Goal: Task Accomplishment & Management: Manage account settings

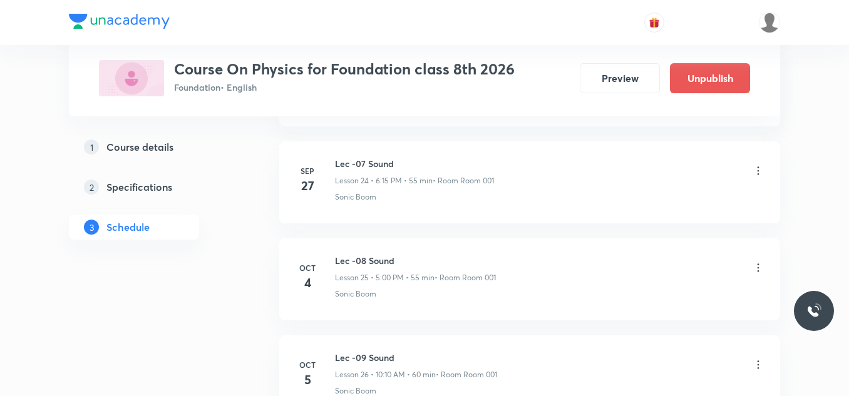
scroll to position [3132, 0]
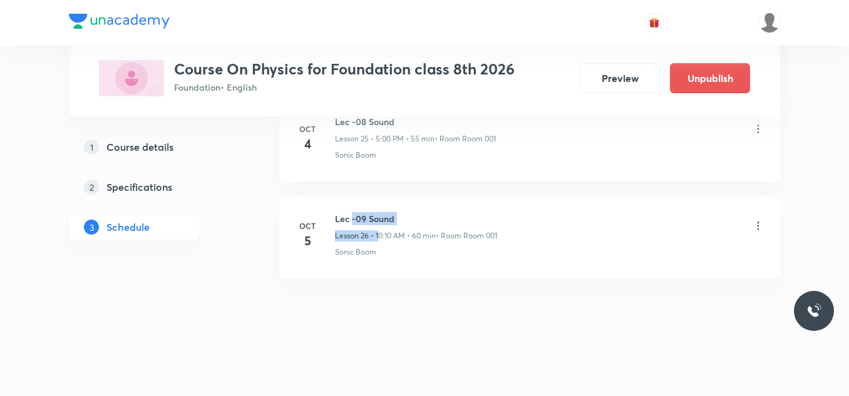
drag, startPoint x: 353, startPoint y: 219, endPoint x: 378, endPoint y: 232, distance: 28.0
click at [378, 232] on div "Lec -09 Sound Lesson 26 • 10:10 AM • 60 min • Room Room 001" at bounding box center [416, 226] width 162 height 29
click at [387, 232] on p "Lesson 26 • 10:10 AM • 60 min" at bounding box center [385, 235] width 101 height 11
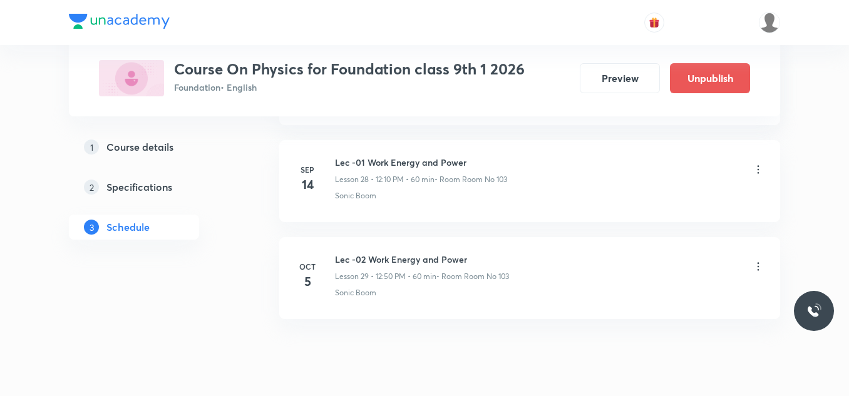
scroll to position [3423, 0]
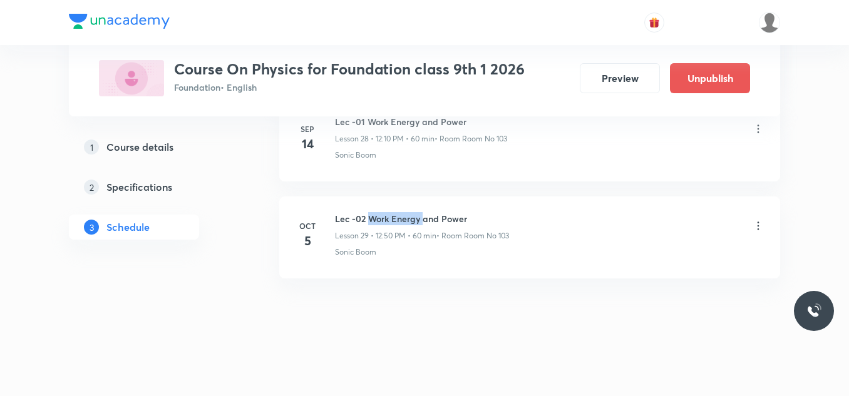
drag, startPoint x: 370, startPoint y: 220, endPoint x: 425, endPoint y: 220, distance: 55.1
click at [425, 220] on h6 "Lec -02 Work Energy and Power" at bounding box center [422, 218] width 174 height 13
click at [407, 254] on div "Sonic Boom" at bounding box center [550, 252] width 430 height 11
drag, startPoint x: 404, startPoint y: 239, endPoint x: 358, endPoint y: 210, distance: 54.0
click at [358, 210] on li "Oct 5 Lec -02 Work Energy and Power Lesson 29 • 12:50 PM • 60 min • Room Room N…" at bounding box center [529, 238] width 501 height 82
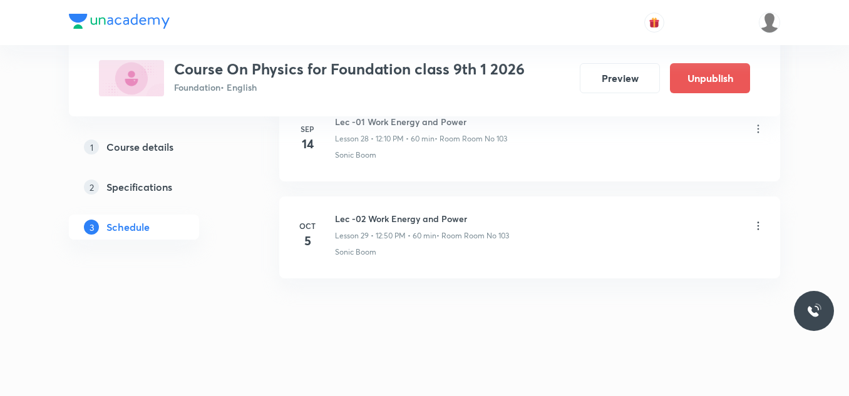
drag, startPoint x: 328, startPoint y: 211, endPoint x: 334, endPoint y: 215, distance: 7.3
click at [332, 215] on li "Oct 5 Lec -02 Work Energy and Power Lesson 29 • 12:50 PM • 60 min • Room Room N…" at bounding box center [529, 238] width 501 height 82
click at [760, 226] on icon at bounding box center [758, 226] width 13 height 13
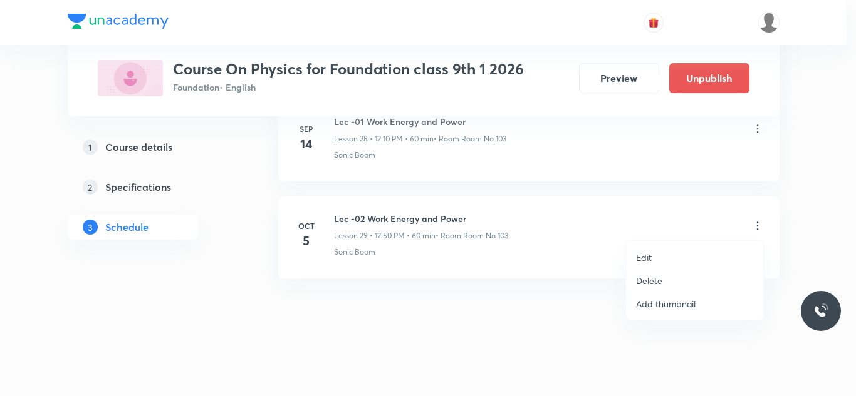
click at [666, 277] on li "Delete" at bounding box center [694, 280] width 137 height 23
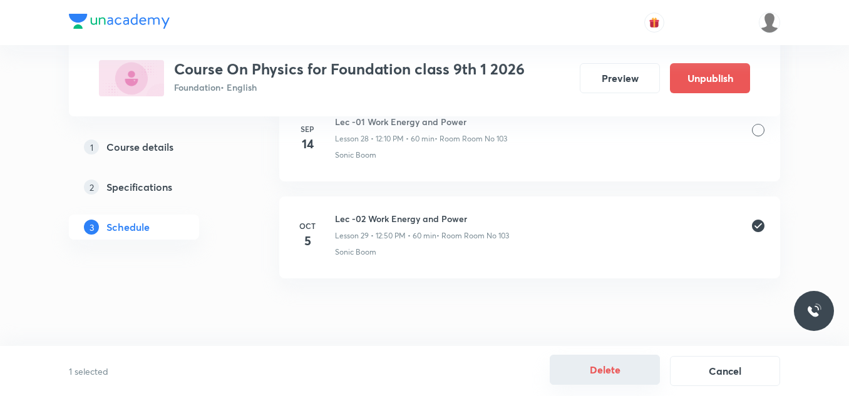
click at [629, 370] on button "Delete" at bounding box center [605, 370] width 110 height 30
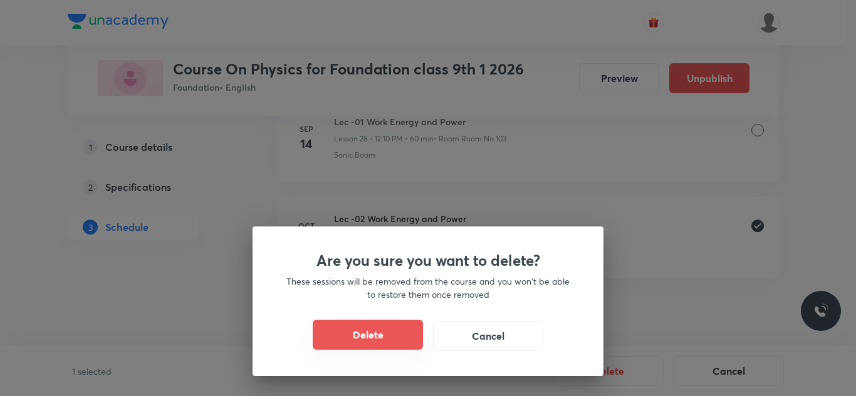
click at [404, 333] on button "Delete" at bounding box center [368, 335] width 110 height 30
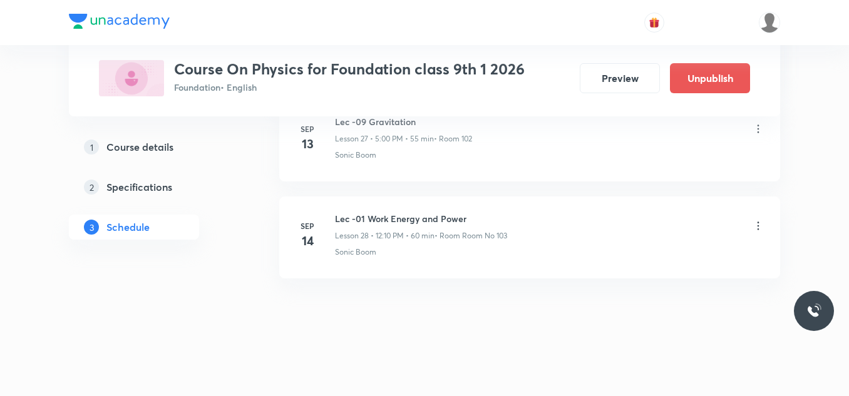
scroll to position [3326, 0]
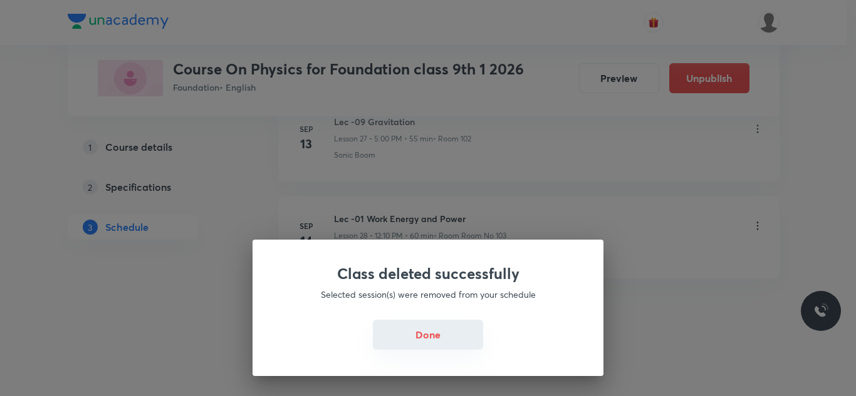
click at [421, 326] on button "Done" at bounding box center [428, 335] width 110 height 30
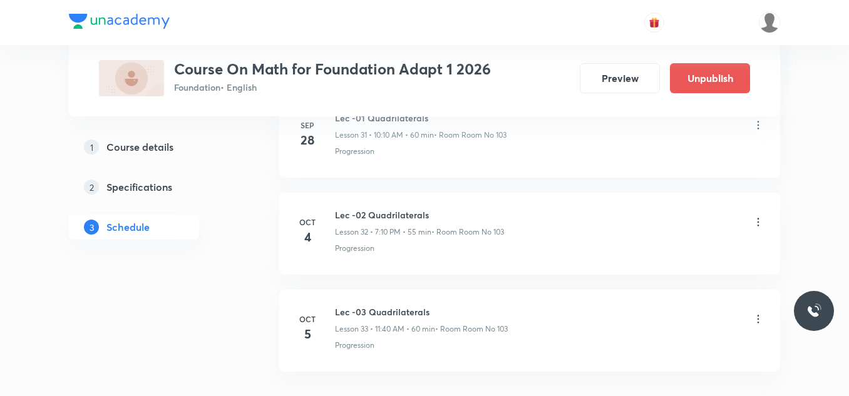
scroll to position [3811, 0]
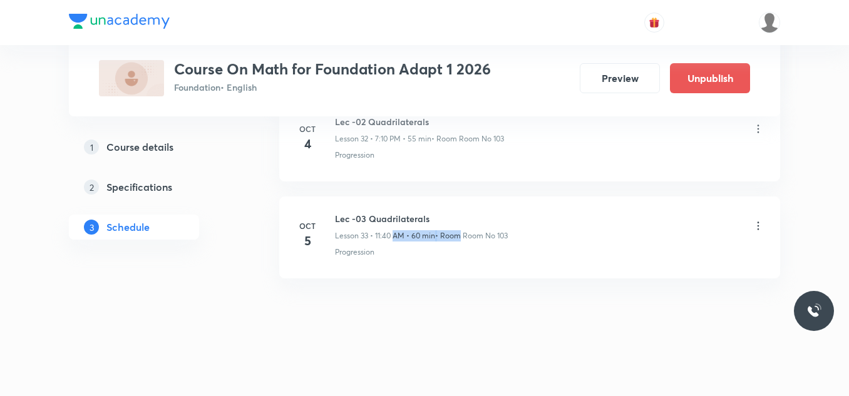
drag, startPoint x: 394, startPoint y: 235, endPoint x: 460, endPoint y: 234, distance: 66.4
click at [460, 234] on div "Lesson 33 • 11:40 AM • 60 min • Room Room No 103" at bounding box center [421, 235] width 173 height 11
click at [761, 222] on icon at bounding box center [758, 226] width 13 height 13
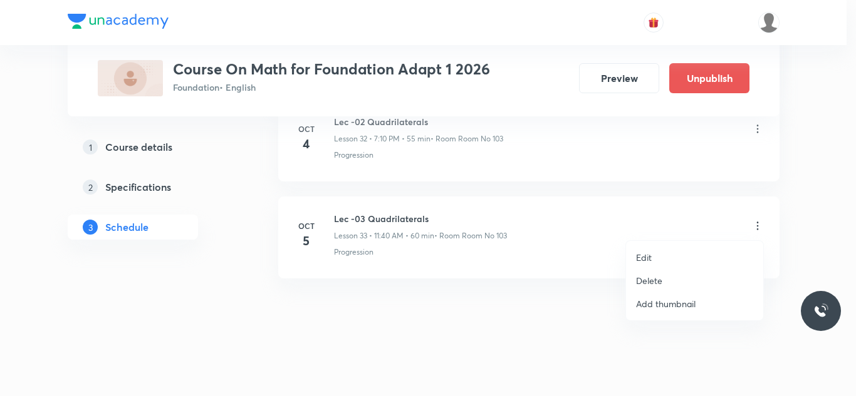
click at [658, 277] on p "Delete" at bounding box center [649, 280] width 26 height 13
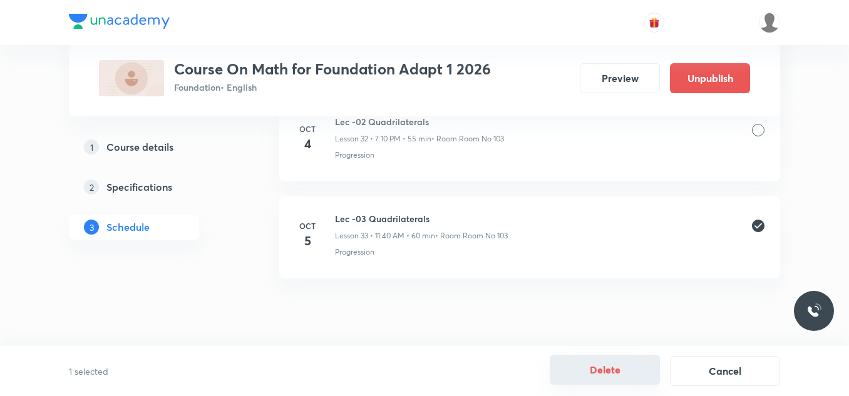
click at [609, 370] on button "Delete" at bounding box center [605, 370] width 110 height 30
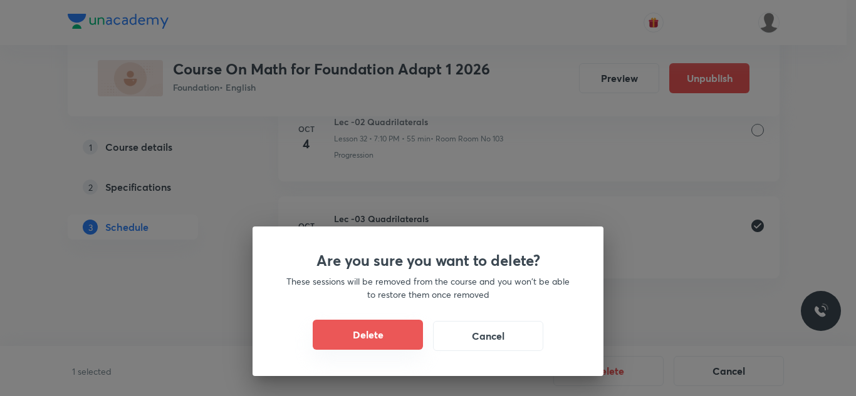
click at [398, 329] on button "Delete" at bounding box center [368, 335] width 110 height 30
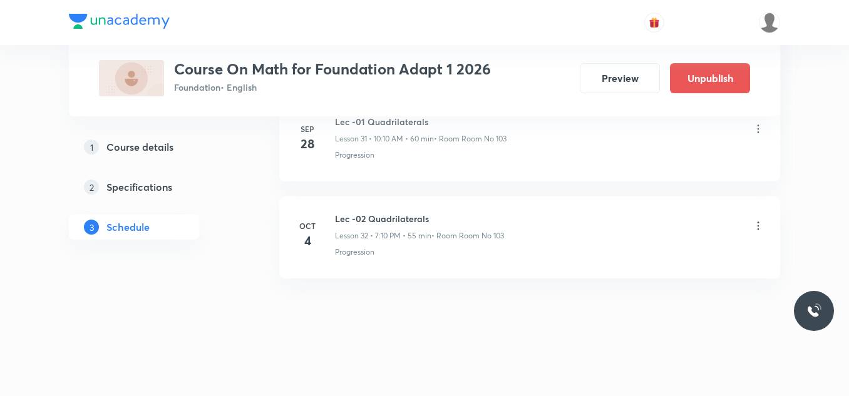
scroll to position [3714, 0]
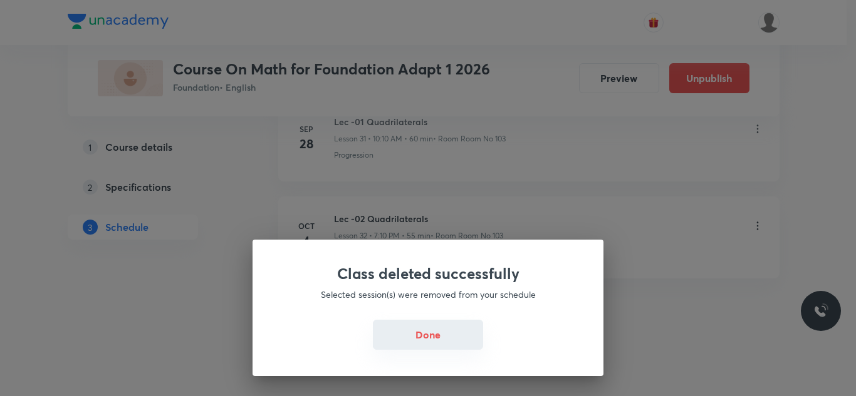
click at [421, 331] on button "Done" at bounding box center [428, 335] width 110 height 30
